Goal: Use online tool/utility: Utilize a website feature to perform a specific function

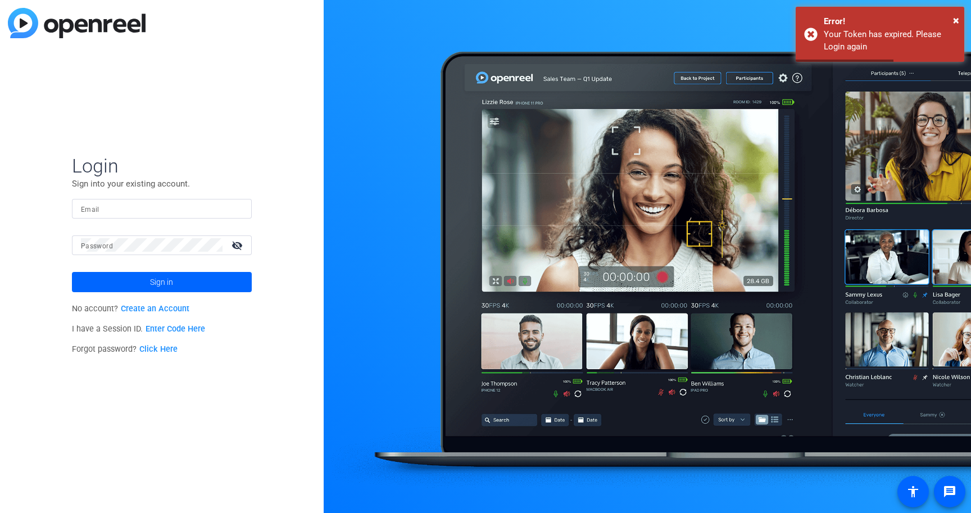
click at [91, 203] on div "Email" at bounding box center [162, 209] width 162 height 20
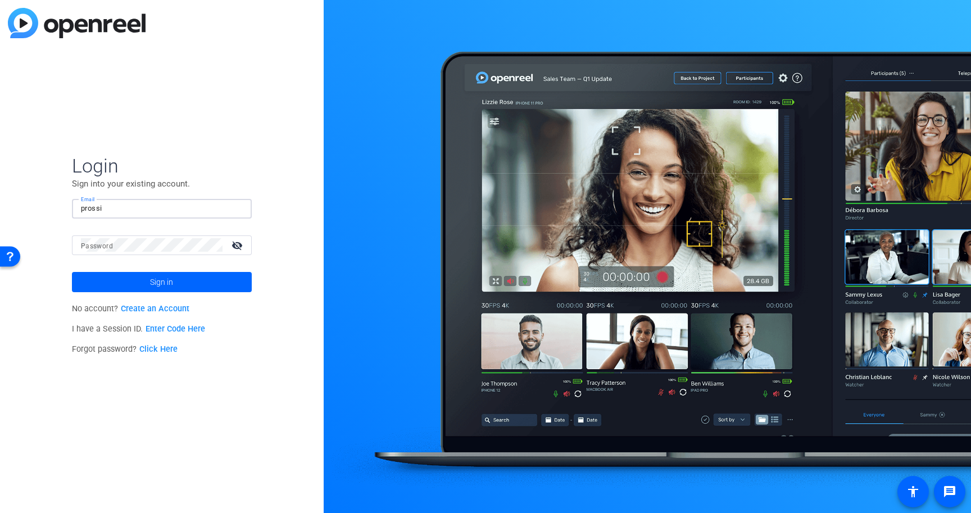
type input "prossi@cgicompany.com"
click at [146, 253] on div at bounding box center [152, 245] width 142 height 20
click at [72, 272] on button "Sign in" at bounding box center [162, 282] width 180 height 20
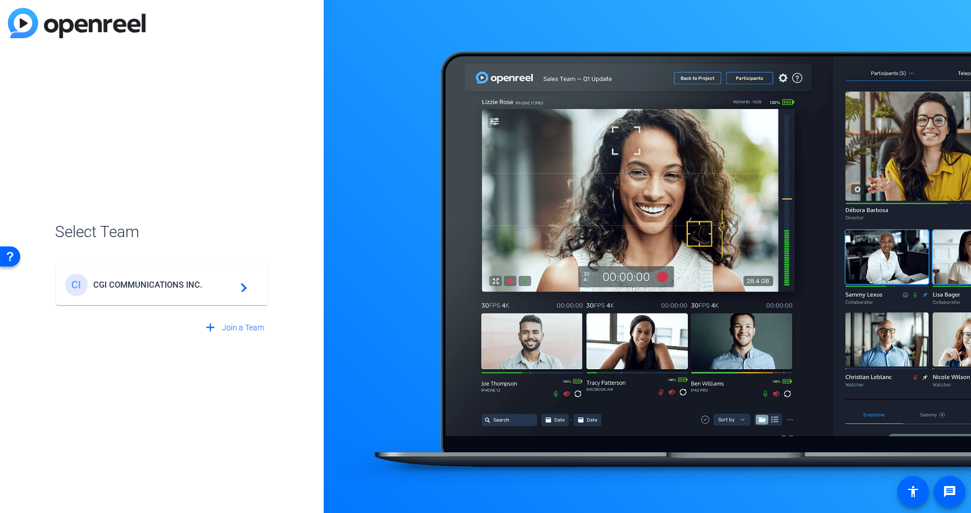
click at [124, 274] on div "CI CGI COMMUNICATIONS INC. navigate_next" at bounding box center [161, 285] width 193 height 22
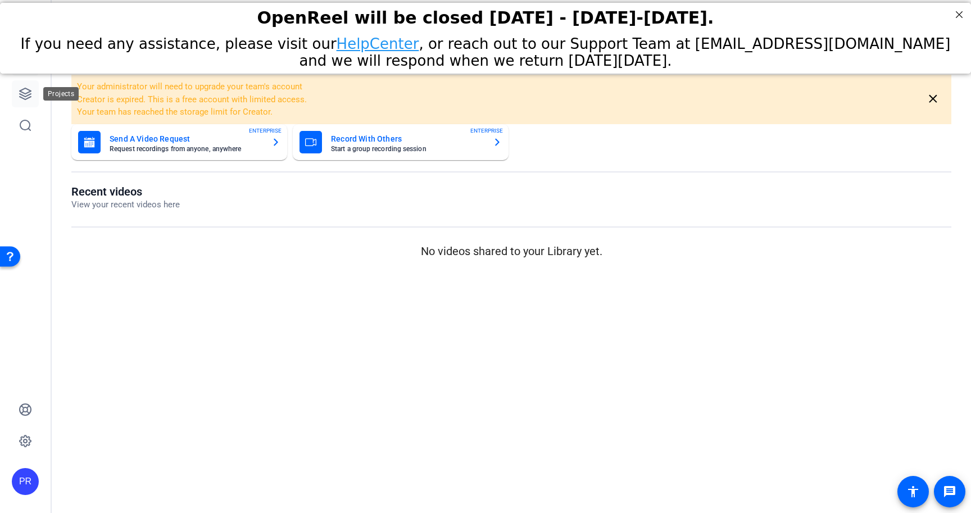
click at [37, 91] on link at bounding box center [25, 93] width 27 height 27
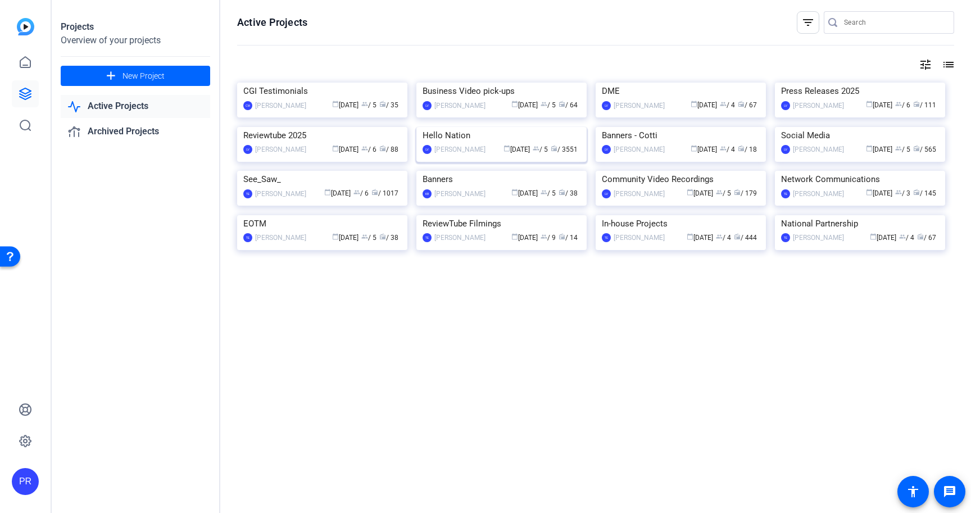
click at [471, 127] on img at bounding box center [501, 127] width 170 height 0
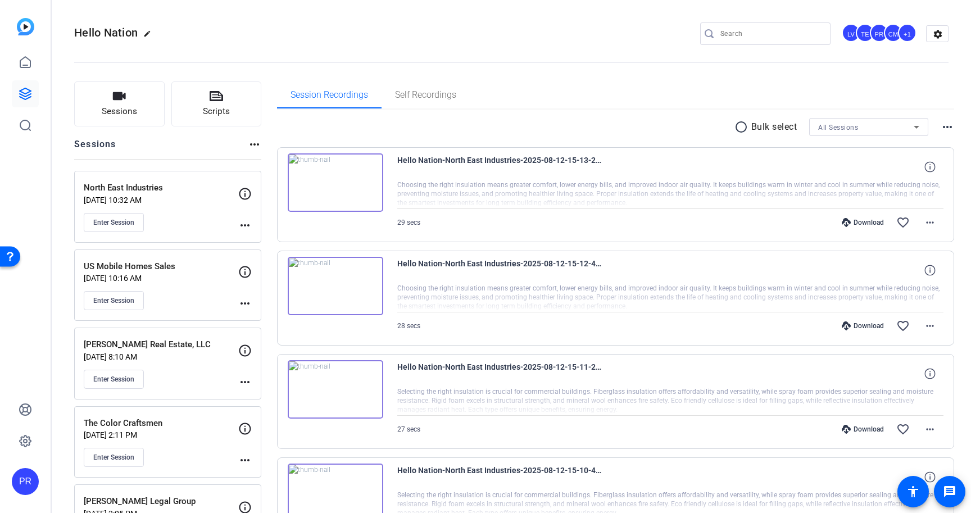
click at [754, 39] on input "Search" at bounding box center [770, 33] width 101 height 13
type input "p"
type input "upstate prestige"
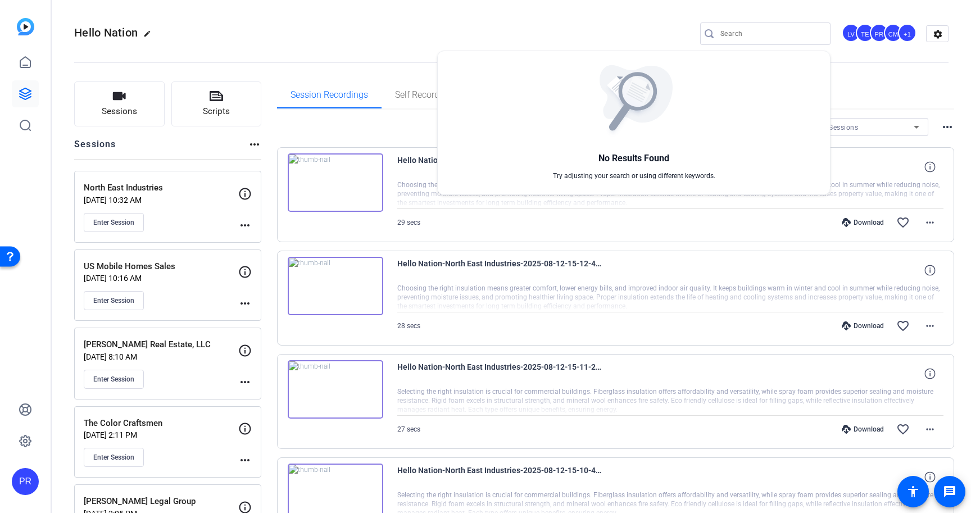
click at [130, 97] on div at bounding box center [485, 256] width 971 height 513
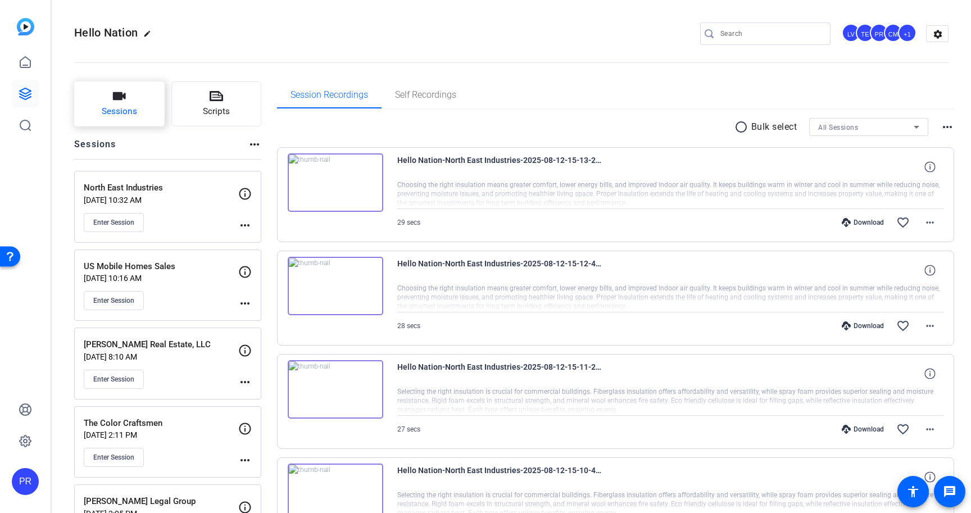
click at [125, 98] on icon "button" at bounding box center [119, 96] width 13 height 8
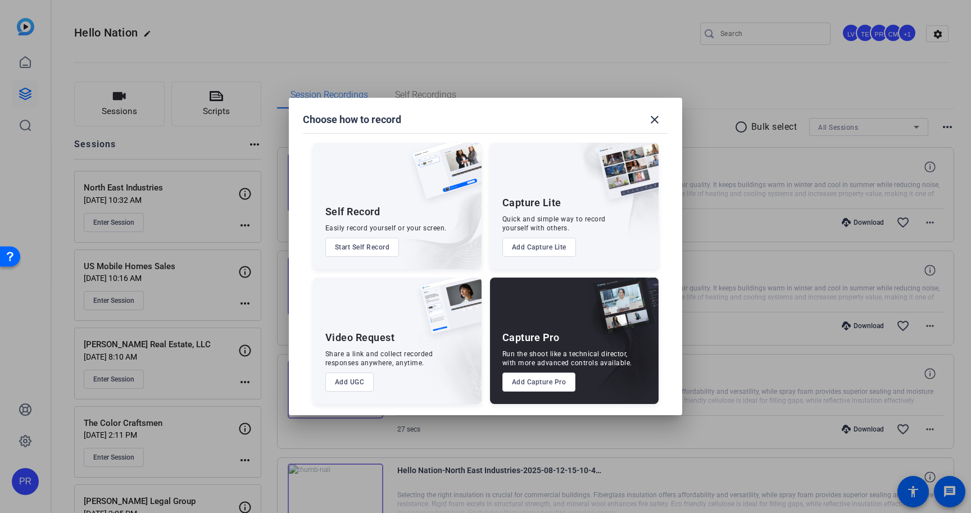
click at [552, 380] on button "Add Capture Pro" at bounding box center [539, 381] width 74 height 19
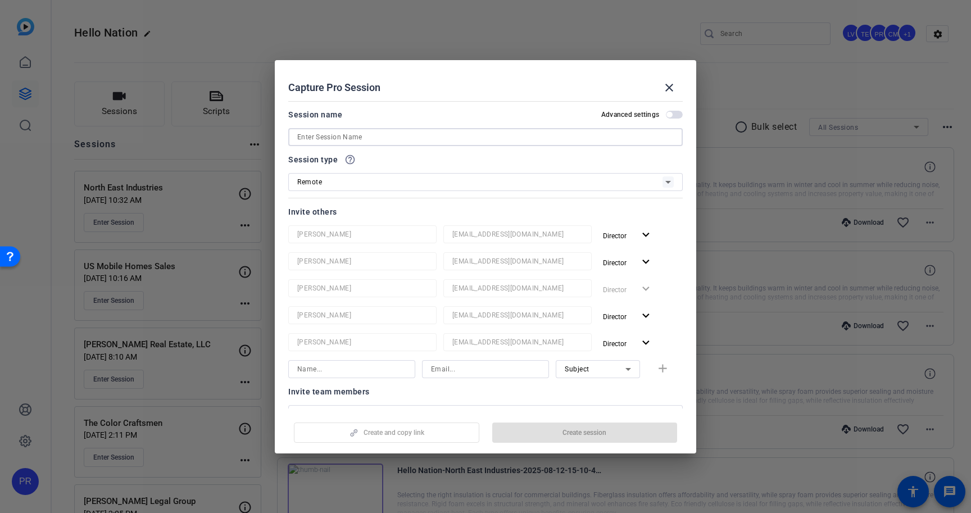
click at [453, 135] on input at bounding box center [485, 136] width 376 height 13
paste input "Upstate Prestige Properties"
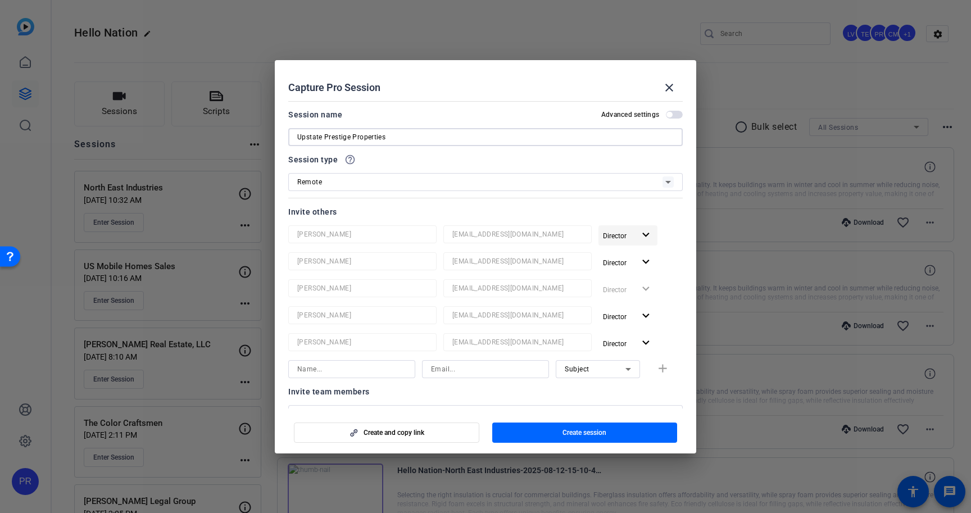
type input "Upstate Prestige Properties"
click at [639, 232] on mat-icon "expand_more" at bounding box center [646, 235] width 14 height 14
click at [637, 279] on span "Remove User" at bounding box center [628, 278] width 42 height 8
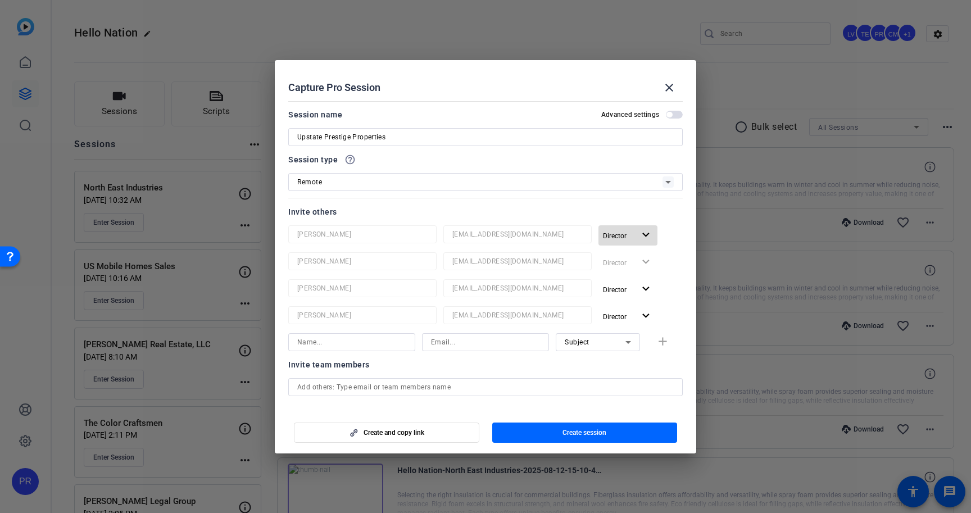
click at [637, 228] on span "button" at bounding box center [627, 235] width 59 height 27
click at [636, 275] on span "Remove User" at bounding box center [628, 278] width 42 height 8
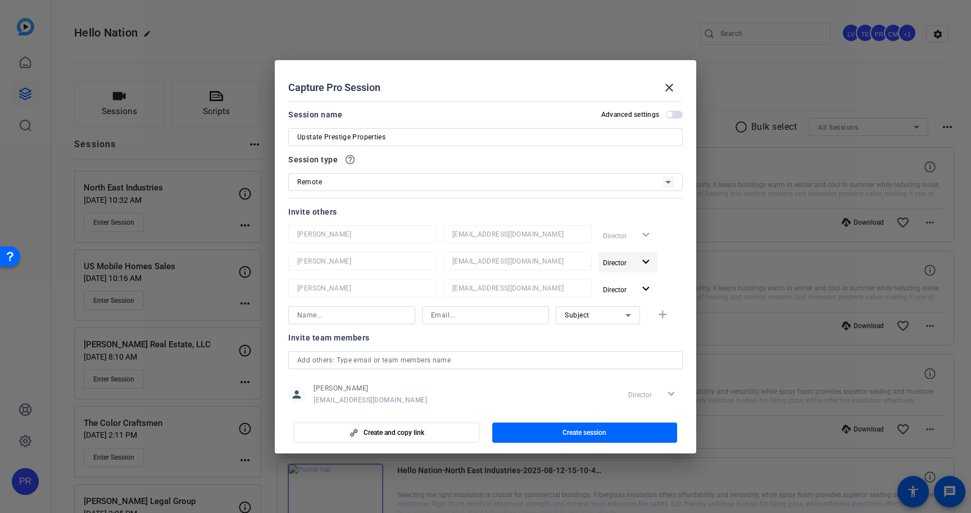
click at [637, 266] on span "button" at bounding box center [627, 262] width 59 height 27
click at [637, 303] on span "Remove User" at bounding box center [628, 305] width 42 height 8
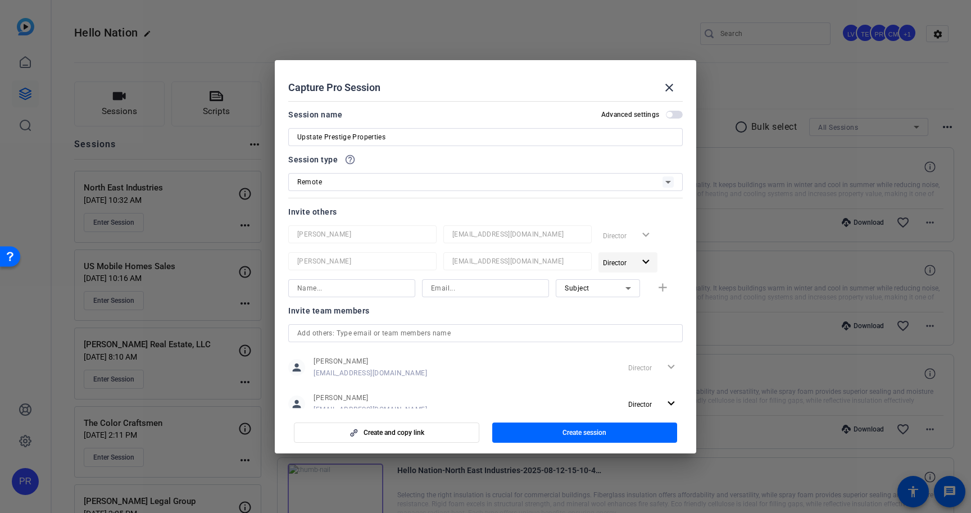
click at [635, 261] on span "button" at bounding box center [627, 262] width 59 height 27
click at [637, 303] on span "Remove User" at bounding box center [628, 305] width 42 height 8
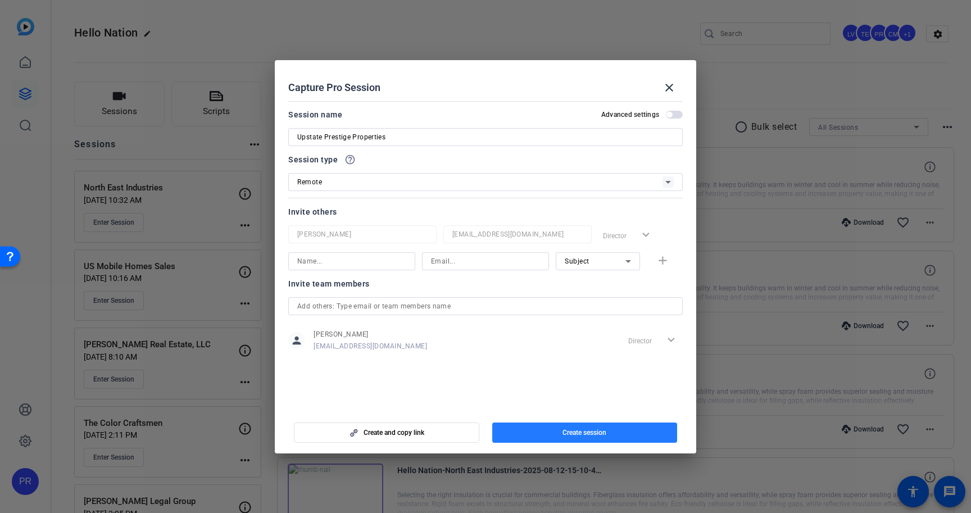
click at [608, 426] on span "button" at bounding box center [584, 432] width 185 height 27
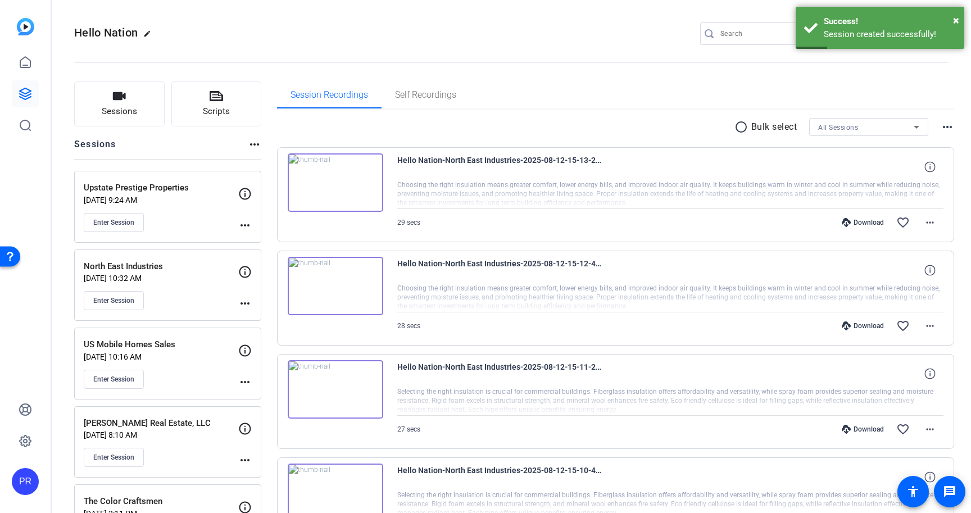
click at [246, 222] on mat-icon "more_horiz" at bounding box center [244, 224] width 13 height 13
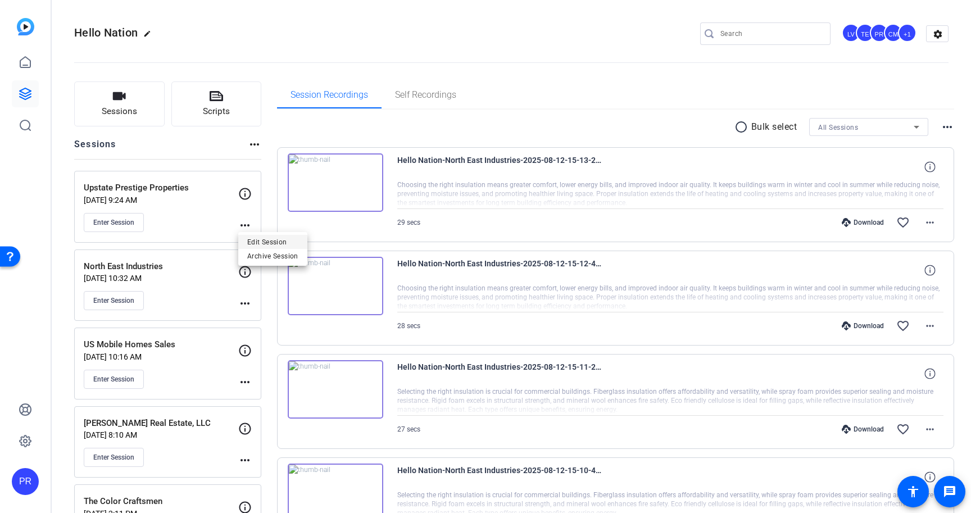
click at [254, 236] on span "Edit Session" at bounding box center [272, 241] width 51 height 13
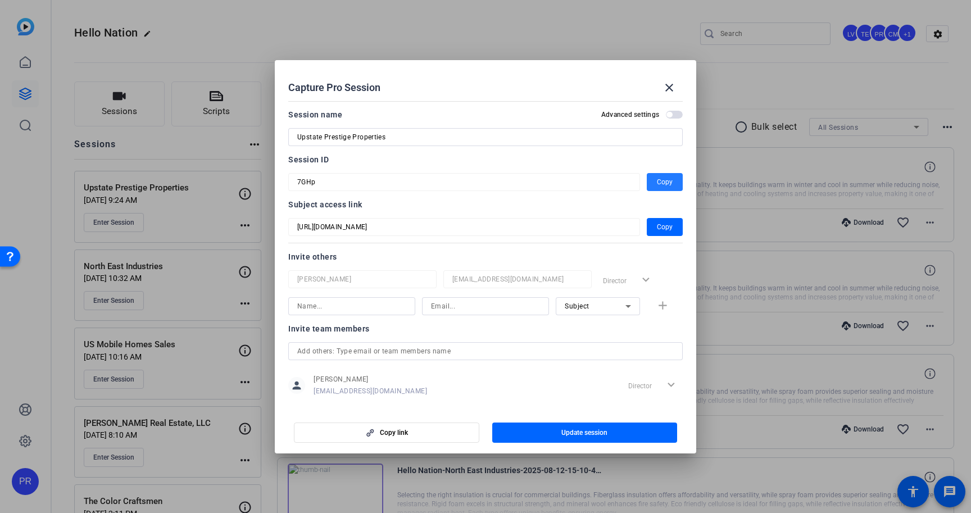
click at [668, 175] on span "Copy" at bounding box center [665, 181] width 16 height 13
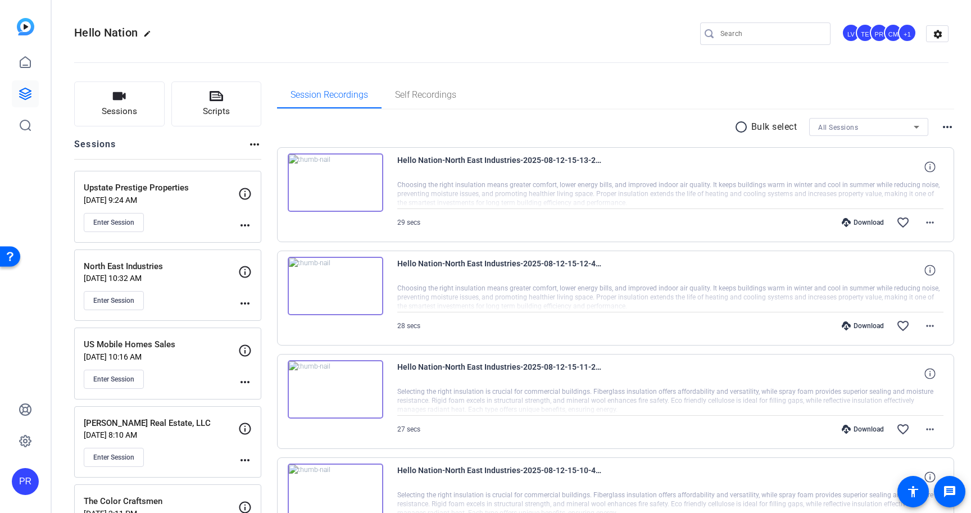
click at [221, 209] on div "Upstate Prestige Properties Aug 13, 2025 @ 9:24 AM Enter Session" at bounding box center [161, 206] width 154 height 51
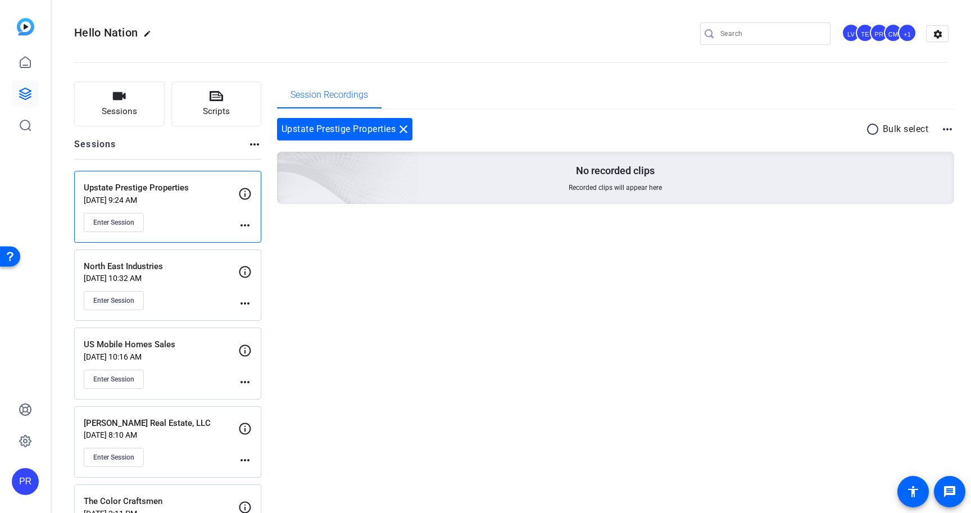
click at [245, 189] on icon at bounding box center [244, 193] width 13 height 13
click at [247, 234] on div "Upstate Prestige Properties Aug 13, 2025 @ 9:24 AM Enter Session more_horiz" at bounding box center [167, 207] width 187 height 72
click at [246, 223] on mat-icon "more_horiz" at bounding box center [244, 224] width 13 height 13
click at [256, 241] on span "Edit Session" at bounding box center [272, 241] width 51 height 13
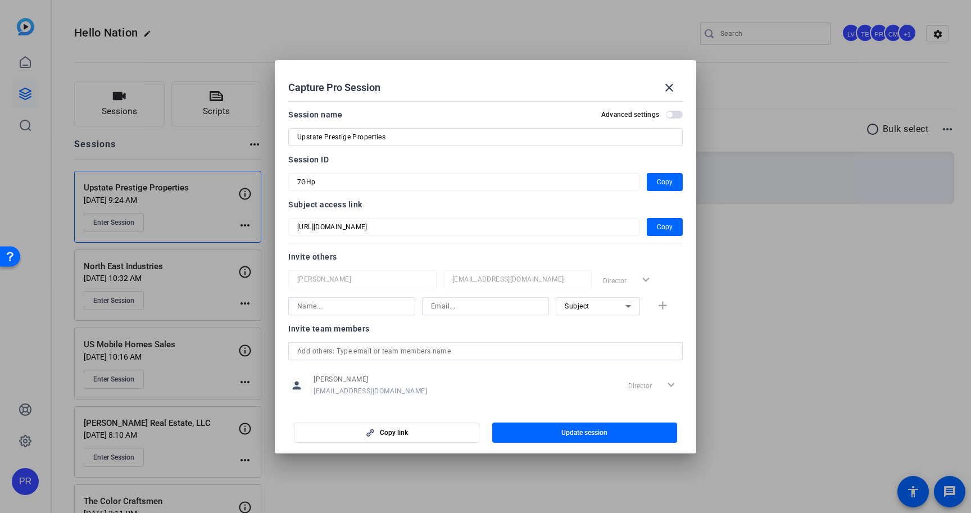
click at [333, 133] on input "Upstate Prestige Properties" at bounding box center [485, 136] width 376 height 13
click at [672, 88] on mat-icon "close" at bounding box center [668, 87] width 13 height 13
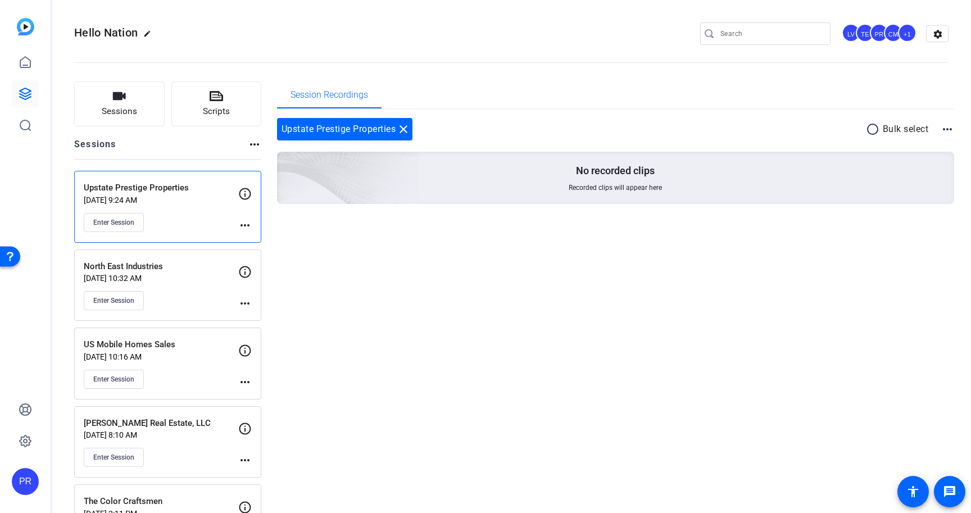
click at [404, 128] on mat-icon "close" at bounding box center [403, 128] width 13 height 13
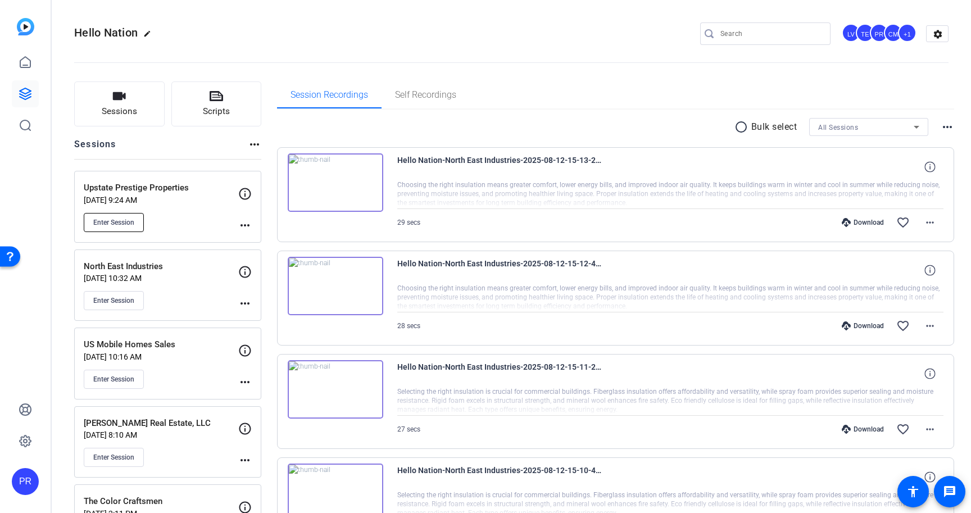
click at [132, 222] on span "Enter Session" at bounding box center [113, 222] width 41 height 9
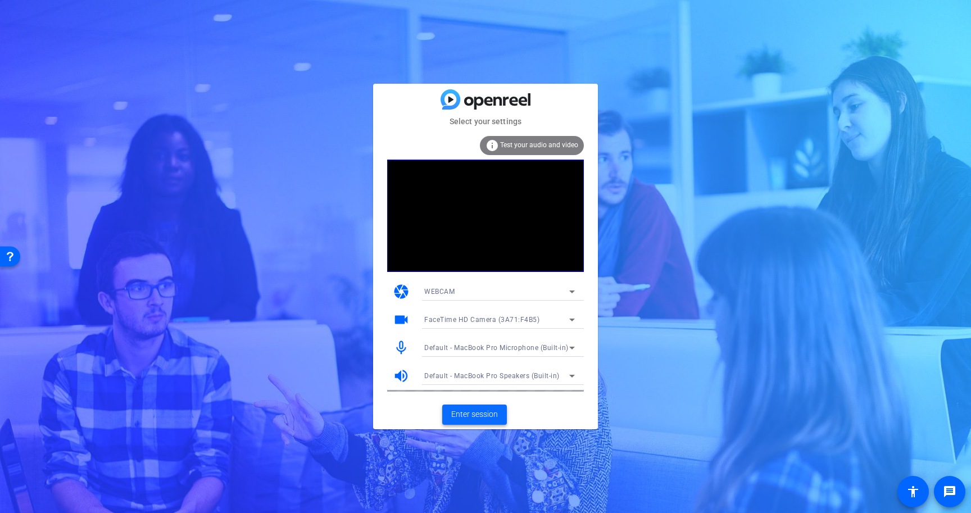
click at [480, 412] on span "Enter session" at bounding box center [474, 414] width 47 height 12
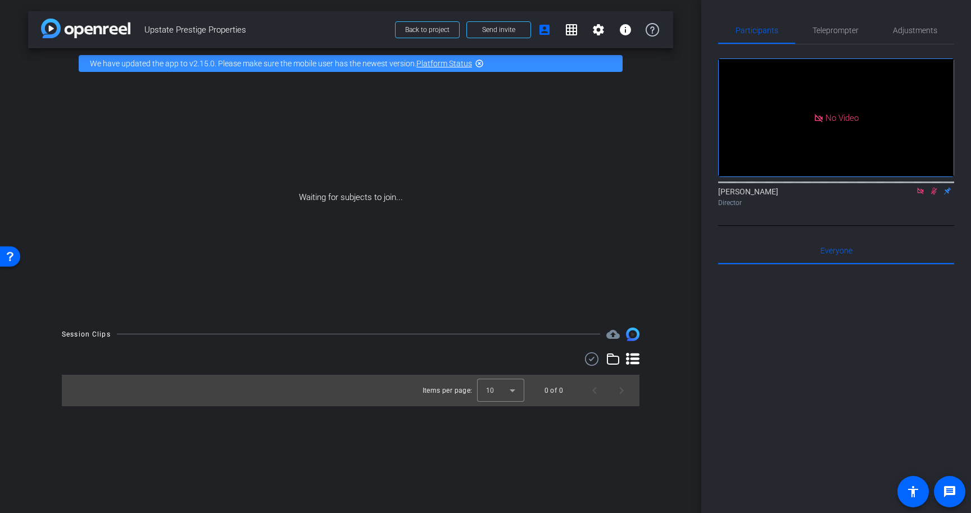
click at [925, 196] on mat-icon at bounding box center [919, 191] width 13 height 10
click at [919, 195] on icon at bounding box center [920, 191] width 6 height 7
click at [817, 25] on span "Teleprompter" at bounding box center [835, 30] width 46 height 27
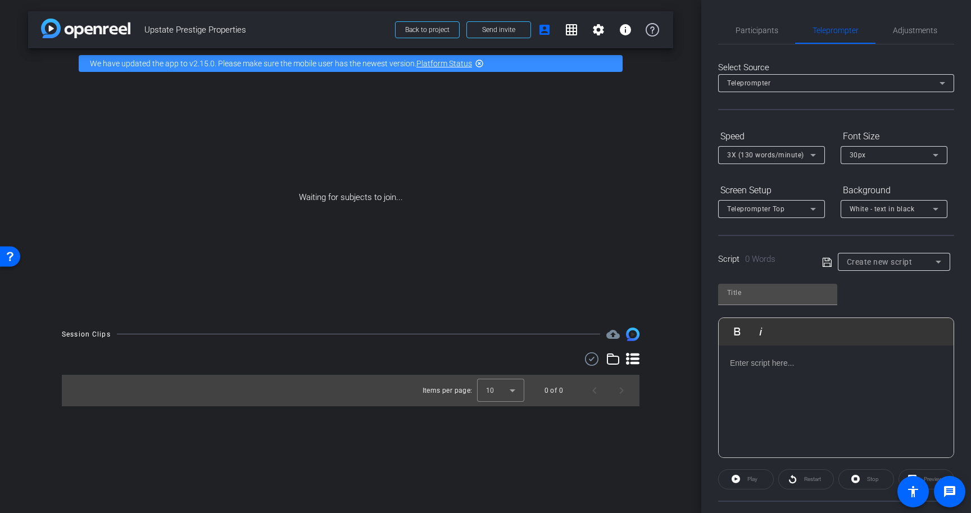
click at [818, 362] on p at bounding box center [836, 363] width 212 height 12
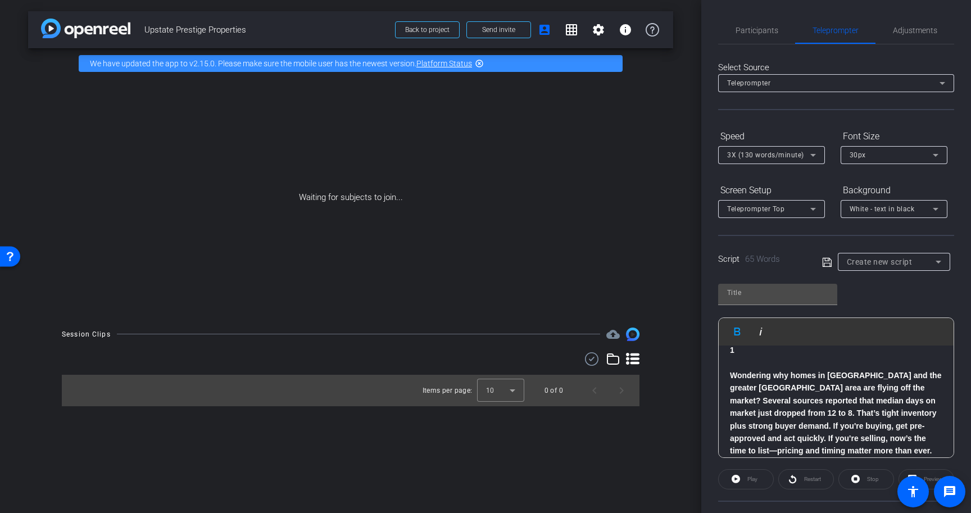
scroll to position [61, 0]
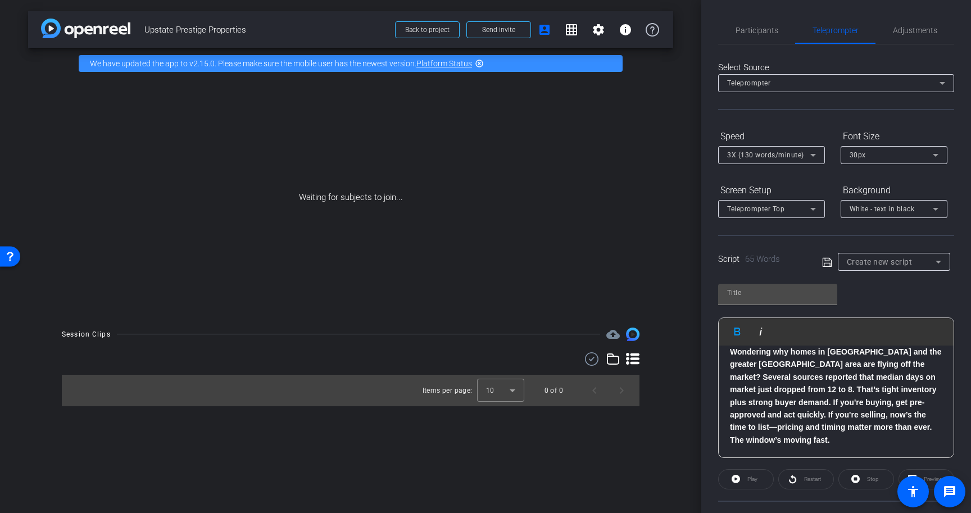
click at [205, 24] on span "Upstate Prestige Properties" at bounding box center [266, 30] width 244 height 22
click at [204, 29] on span "Upstate Prestige Properties" at bounding box center [266, 30] width 244 height 22
copy div "Upstate Prestige Properties Back to project Send invite account_box grid_on set…"
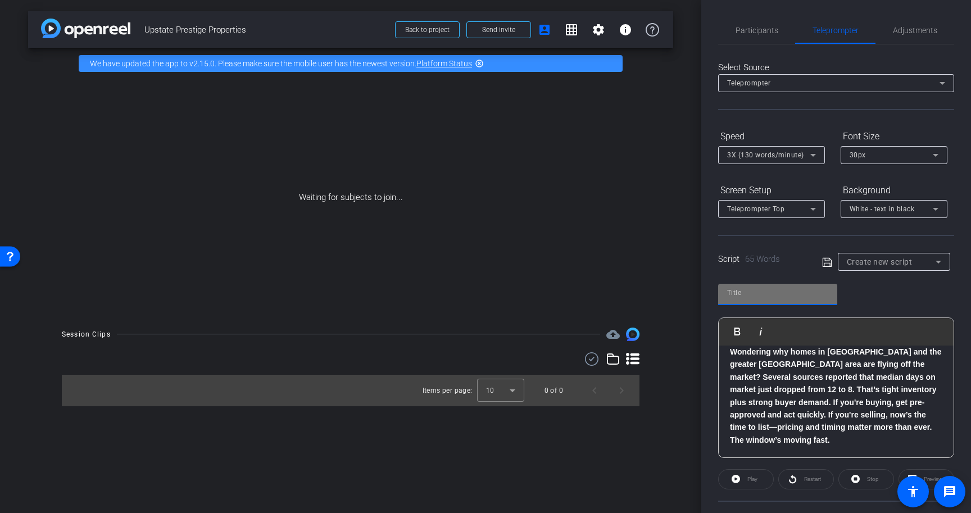
click at [817, 295] on input "text" at bounding box center [777, 292] width 101 height 13
paste input "Upstate Prestige Properties"
type input "Upstate Prestige Properties"
click at [799, 152] on span "3X (130 words/minute)" at bounding box center [765, 155] width 77 height 8
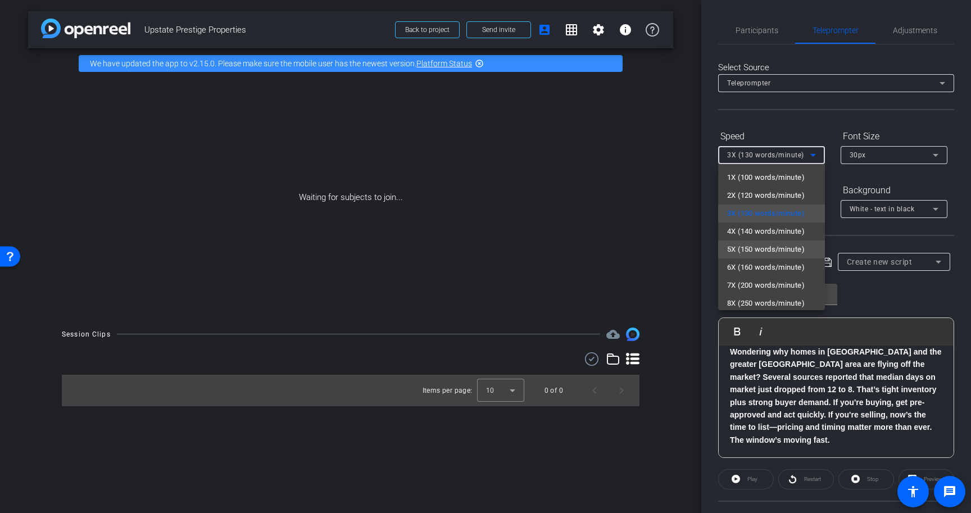
click at [794, 251] on span "5X (150 words/minute)" at bounding box center [766, 249] width 78 height 13
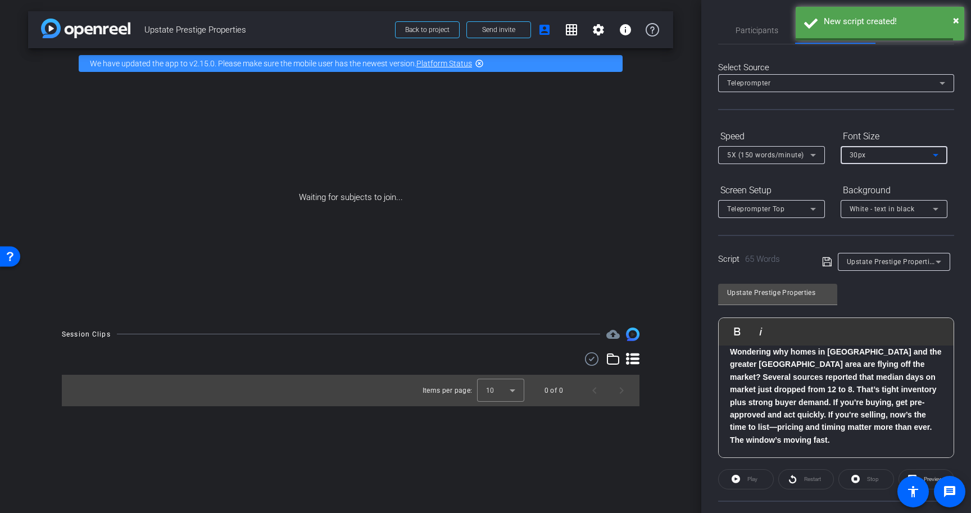
click at [864, 158] on span "30px" at bounding box center [857, 155] width 16 height 8
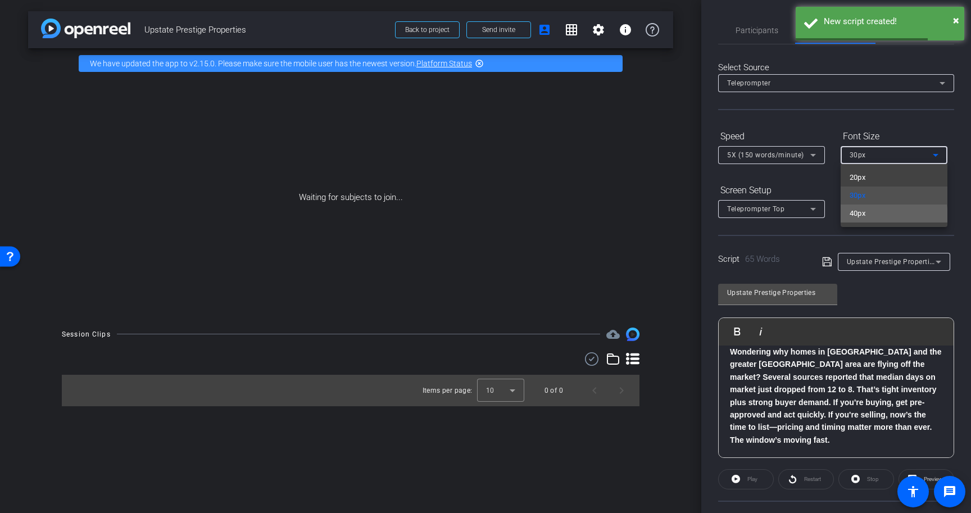
click at [862, 218] on span "40px" at bounding box center [857, 213] width 16 height 13
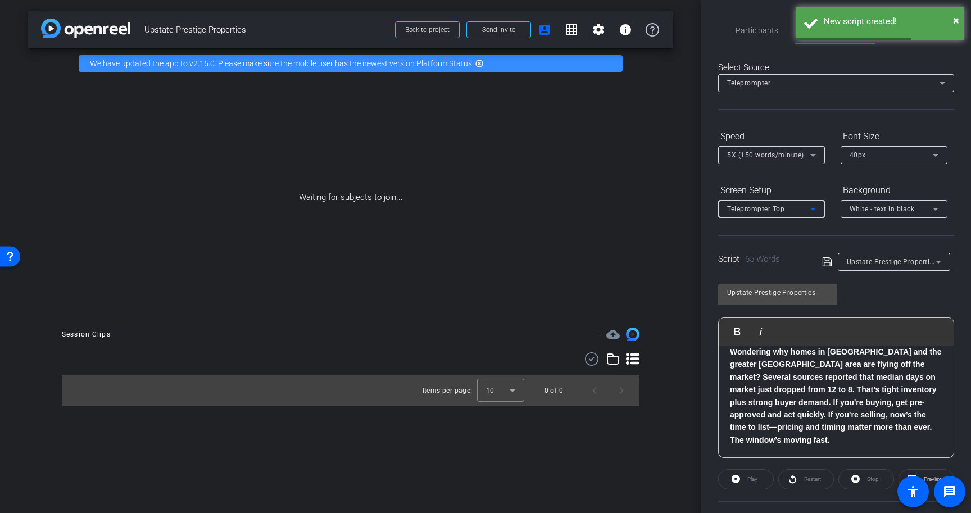
click at [799, 212] on div "Teleprompter Top" at bounding box center [768, 209] width 83 height 14
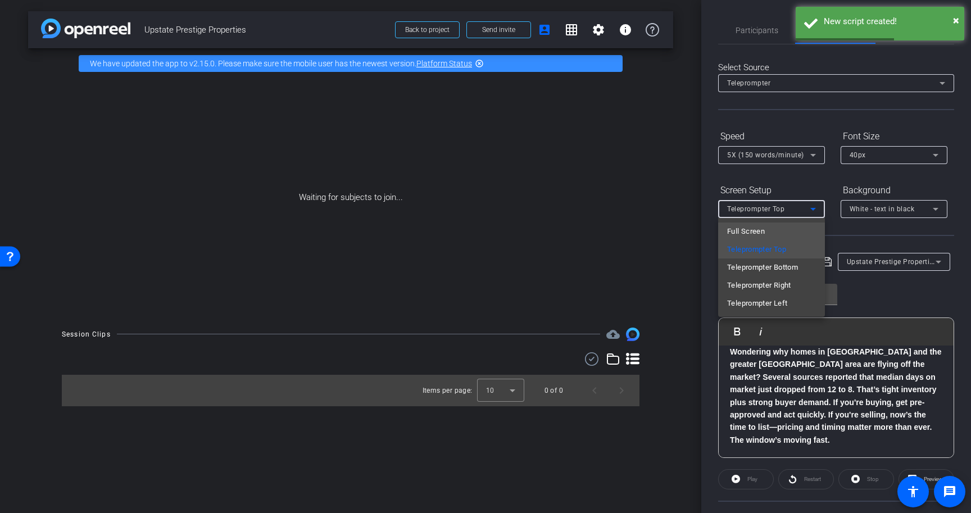
click at [798, 224] on mat-option "Full Screen" at bounding box center [771, 231] width 107 height 18
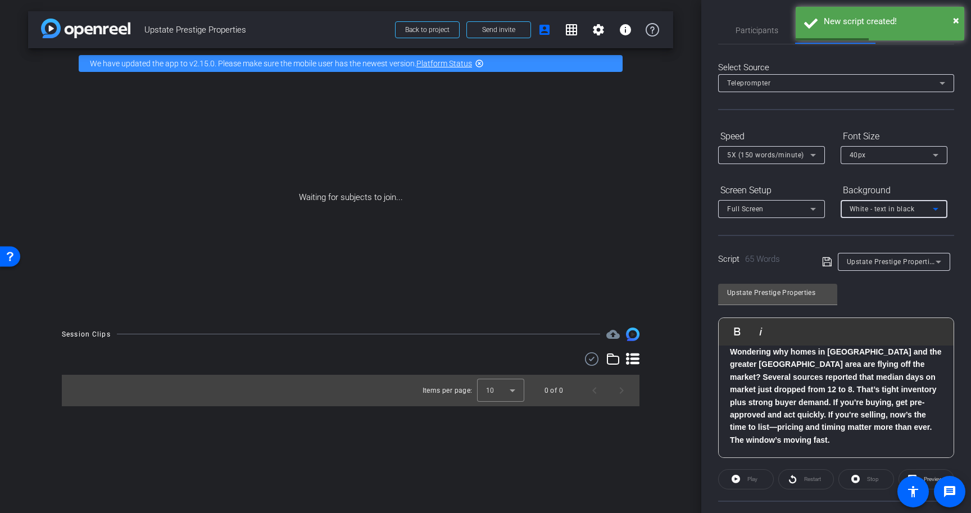
click at [887, 213] on div "White - text in black" at bounding box center [890, 209] width 83 height 14
click at [878, 251] on div "Black - text in white" at bounding box center [882, 252] width 66 height 13
click at [826, 261] on icon at bounding box center [827, 261] width 10 height 13
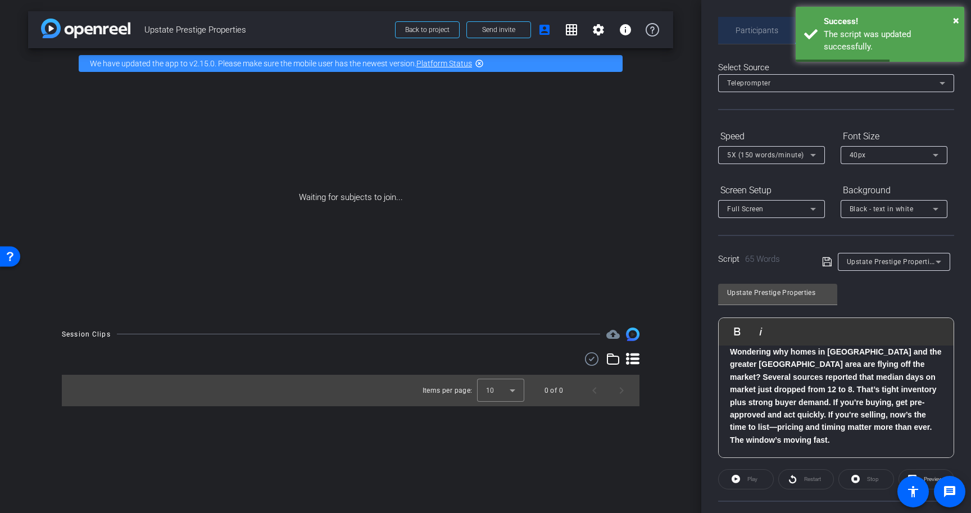
click at [754, 37] on span "Participants" at bounding box center [756, 30] width 43 height 27
